Goal: Information Seeking & Learning: Understand process/instructions

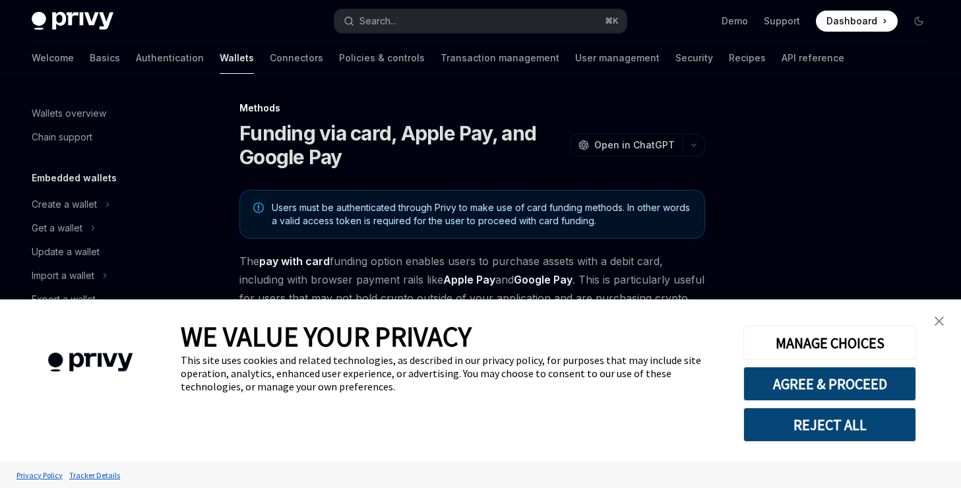
scroll to position [430, 0]
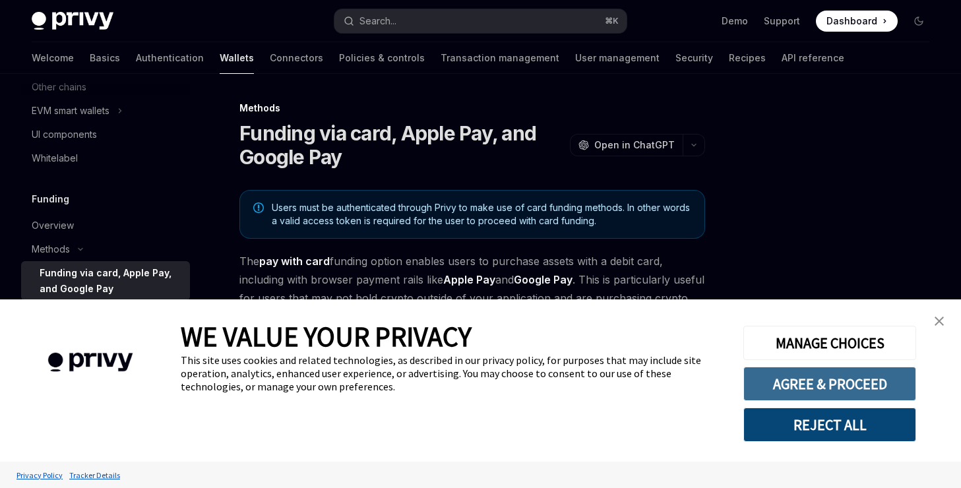
click at [786, 388] on button "AGREE & PROCEED" at bounding box center [829, 384] width 173 height 34
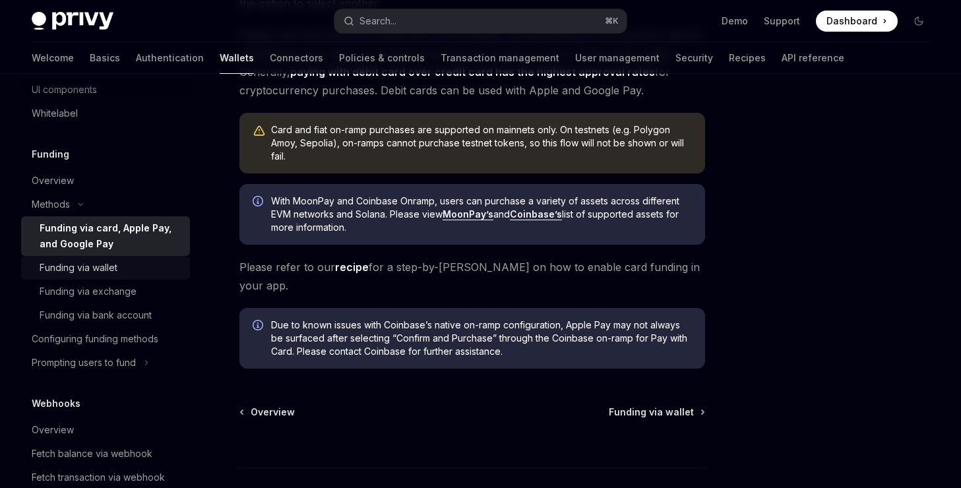
scroll to position [479, 0]
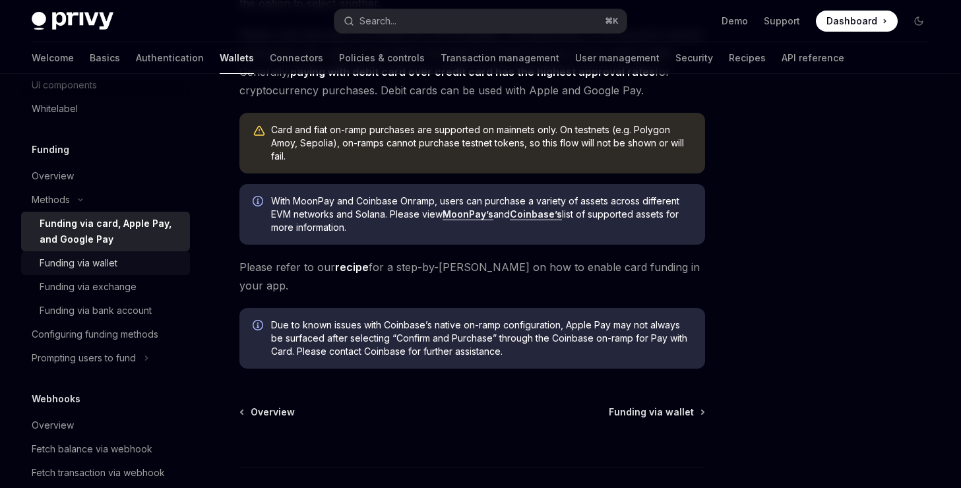
click at [96, 262] on div "Funding via wallet" at bounding box center [79, 263] width 78 height 16
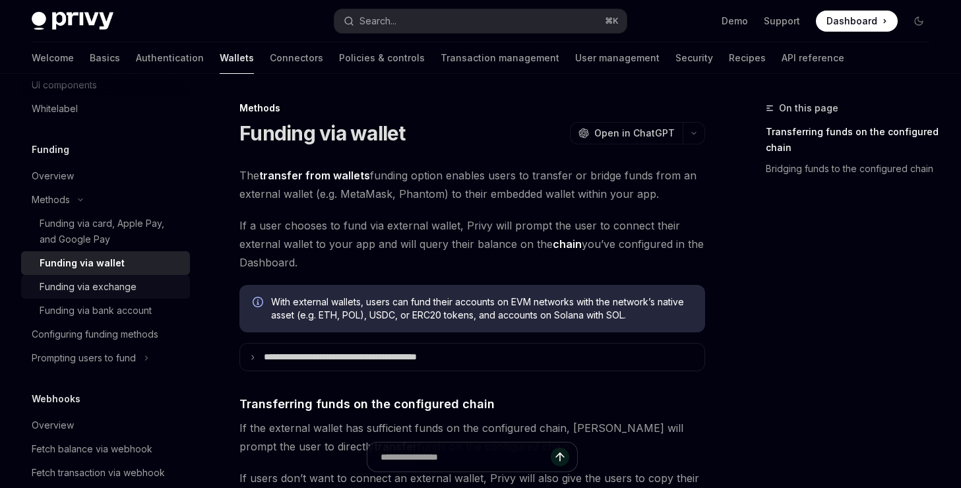
click at [94, 284] on div "Funding via exchange" at bounding box center [88, 287] width 97 height 16
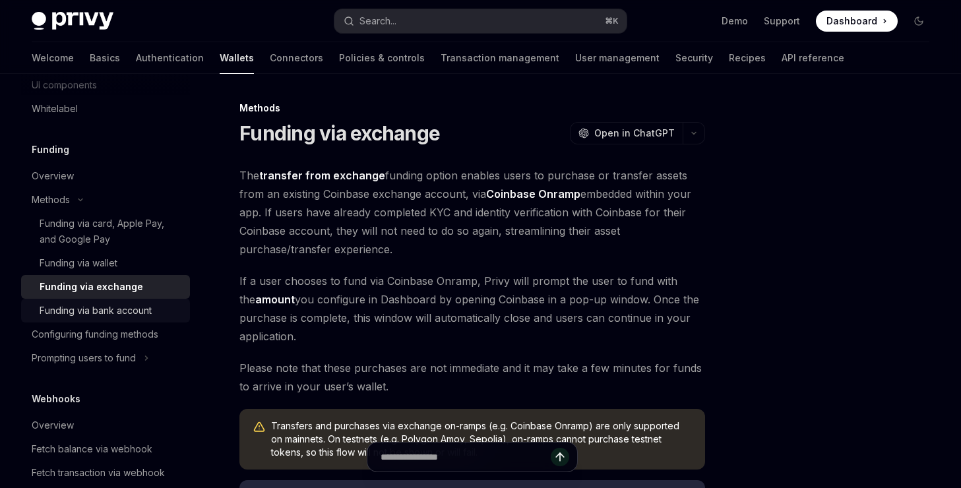
click at [92, 309] on div "Funding via bank account" at bounding box center [96, 311] width 112 height 16
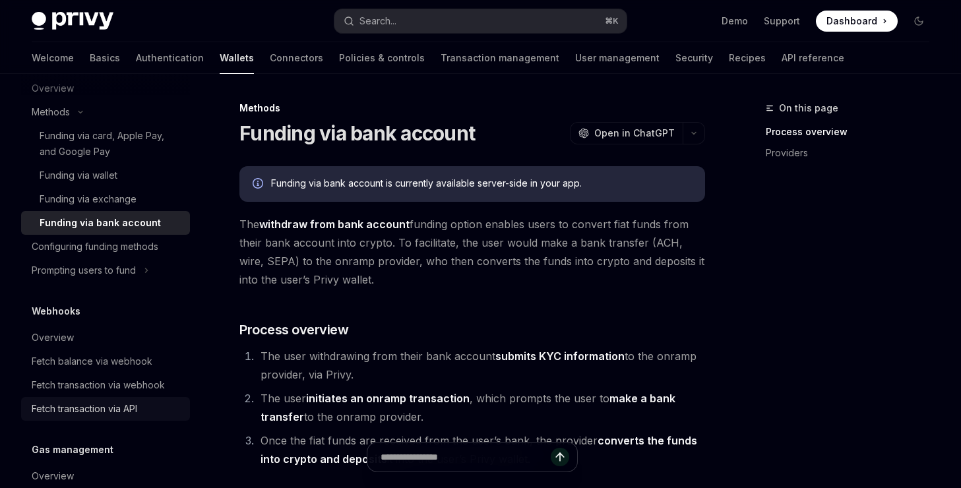
scroll to position [565, 0]
click at [144, 271] on icon "Toggle Prompting users to fund section" at bounding box center [146, 272] width 5 height 16
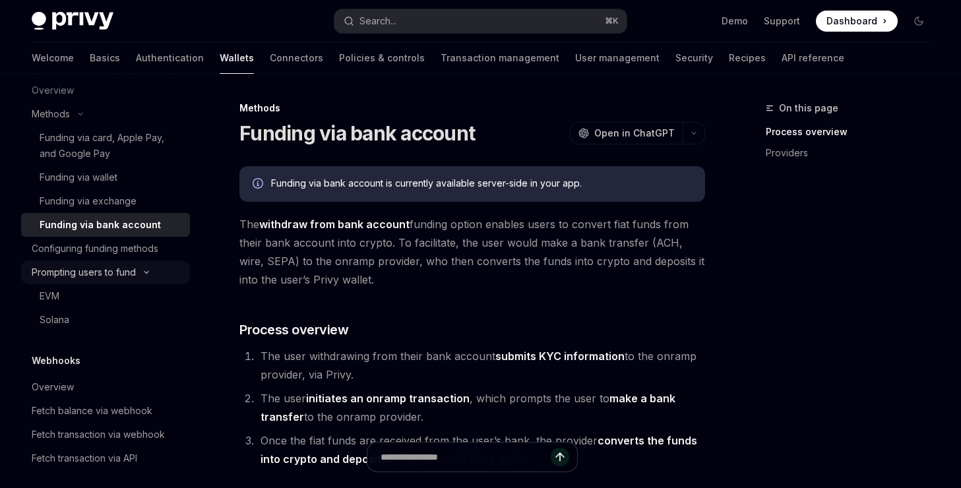
type textarea "*"
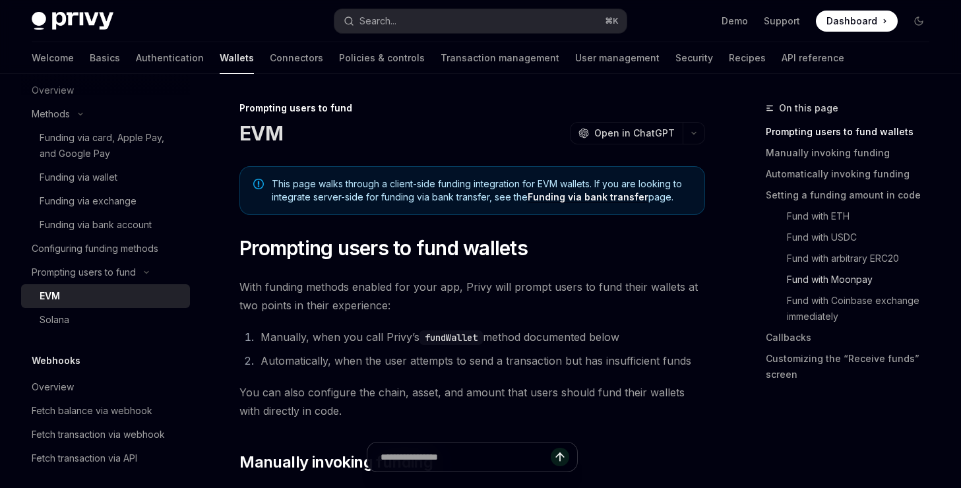
click at [839, 281] on link "Fund with Moonpay" at bounding box center [853, 279] width 174 height 21
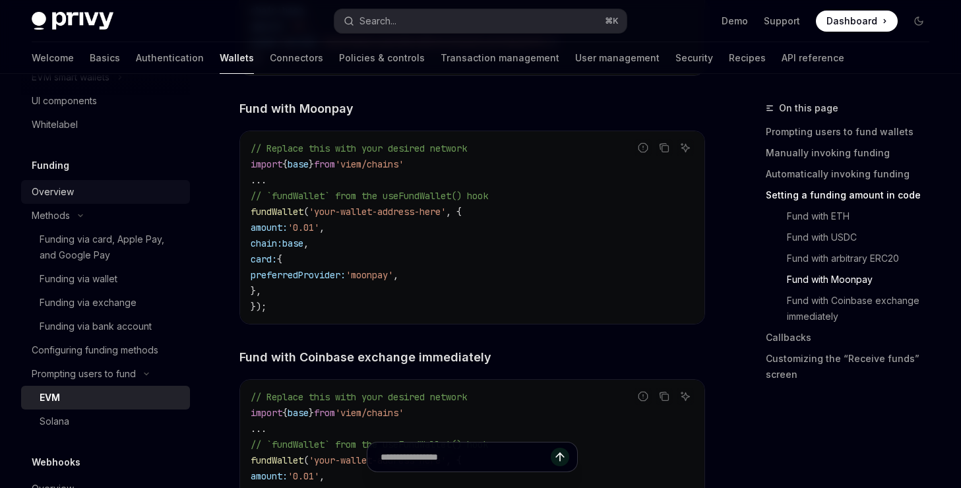
scroll to position [476, 0]
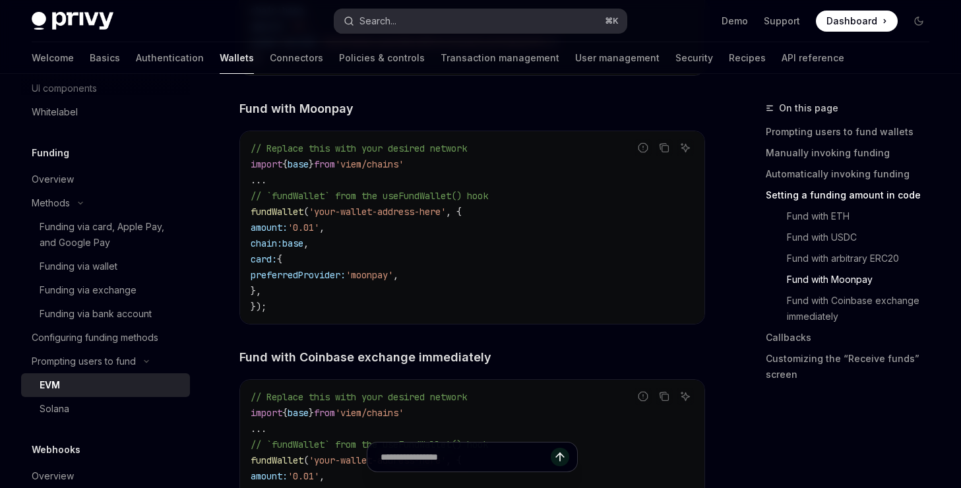
click at [409, 21] on button "Search... ⌘ K" at bounding box center [480, 21] width 292 height 24
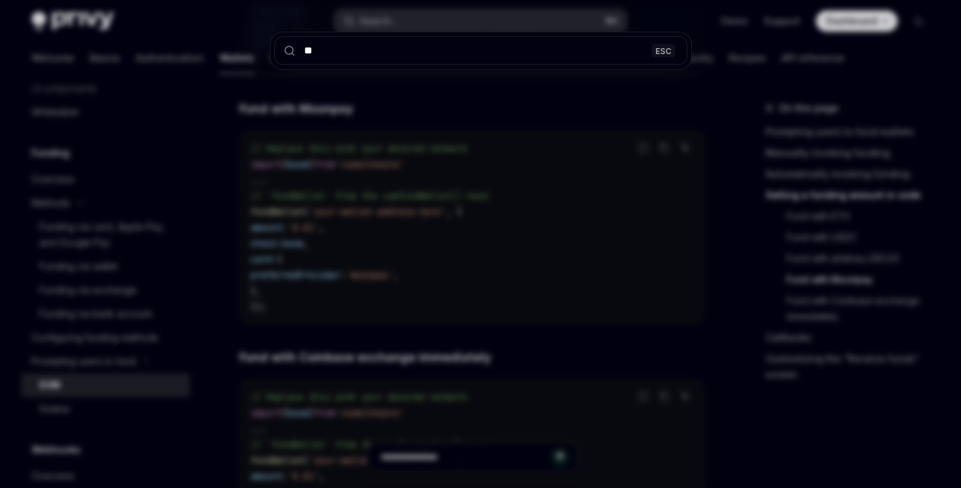
type input "***"
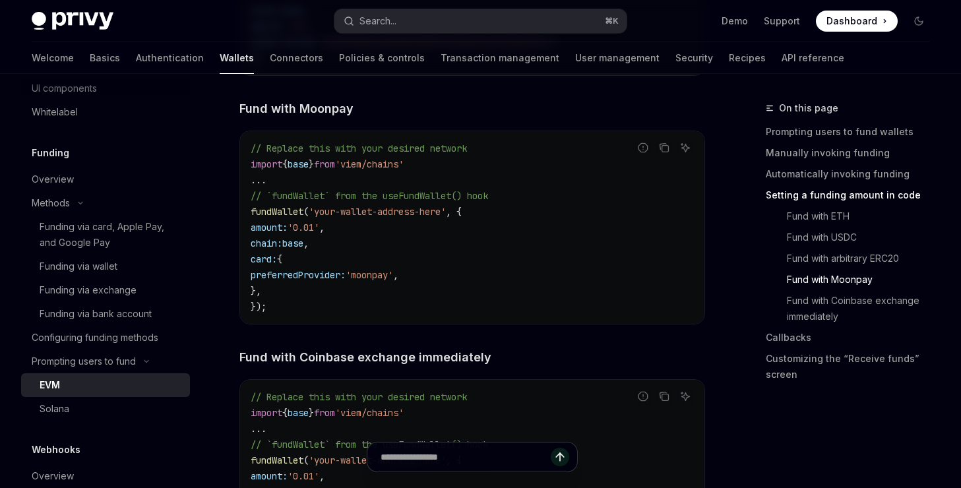
type textarea "*"
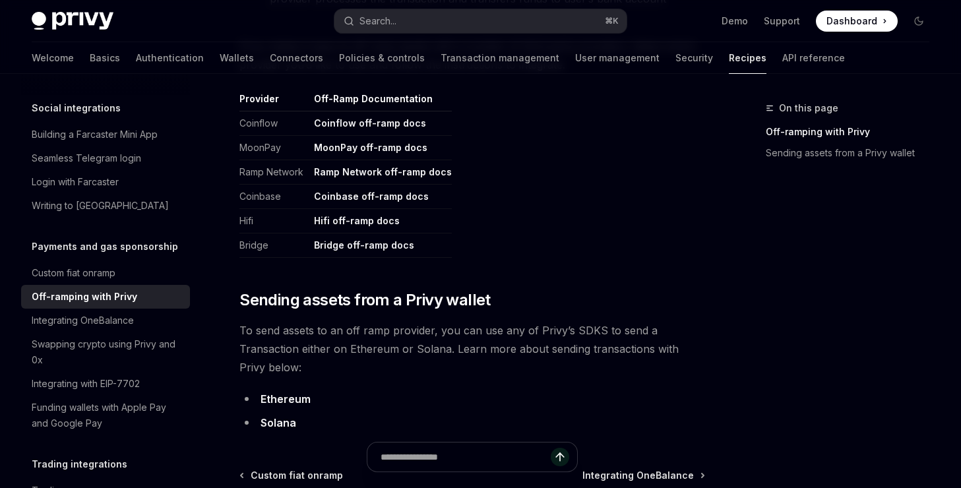
scroll to position [689, 0]
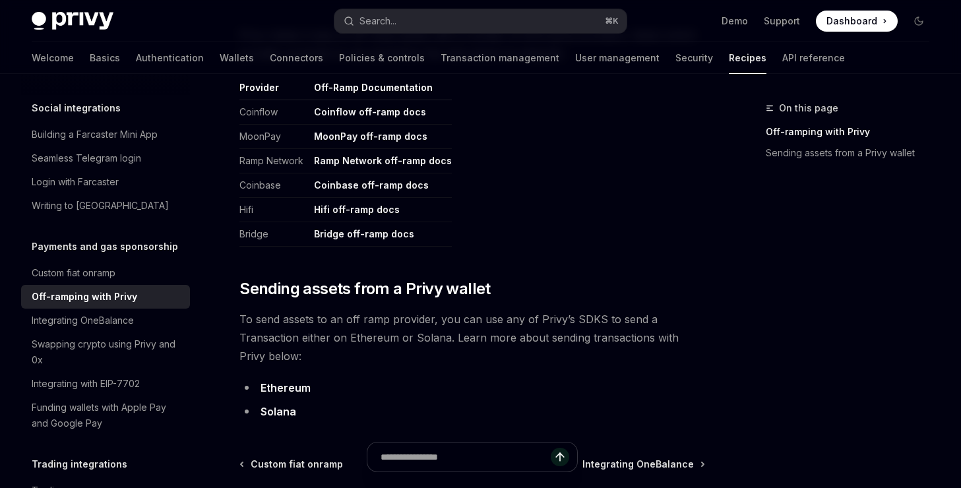
click at [353, 239] on link "Bridge off-ramp docs" at bounding box center [364, 234] width 100 height 12
